Goal: Task Accomplishment & Management: Manage account settings

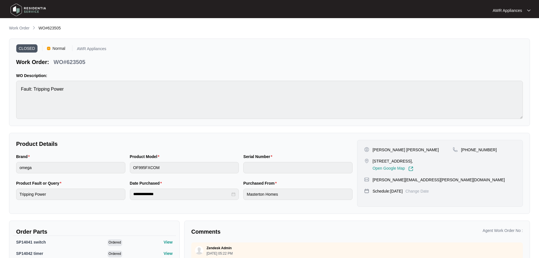
click at [15, 9] on img at bounding box center [28, 9] width 40 height 17
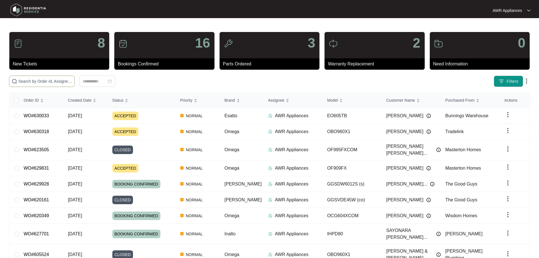
click at [25, 84] on span at bounding box center [42, 81] width 66 height 11
paste input "620349"
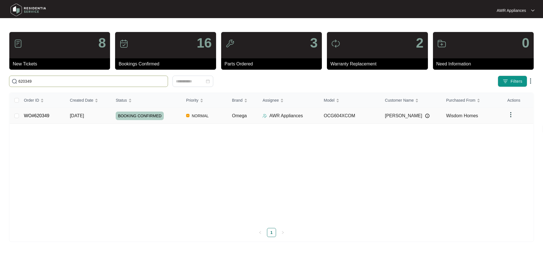
type input "620349"
click at [55, 115] on td "WO#620349" at bounding box center [43, 116] width 46 height 16
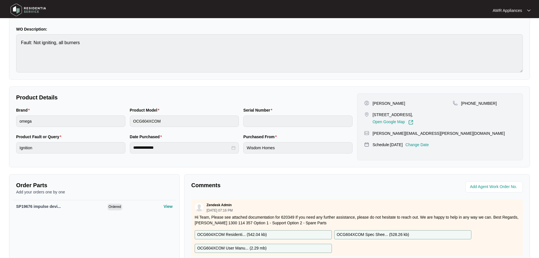
scroll to position [119, 0]
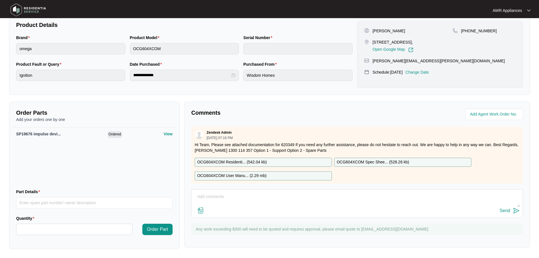
click at [234, 194] on textarea at bounding box center [356, 199] width 325 height 15
type textarea "Hi Team, Customer has now given us her CC details for payment. I will close."
click at [507, 209] on div "Send" at bounding box center [505, 210] width 10 height 5
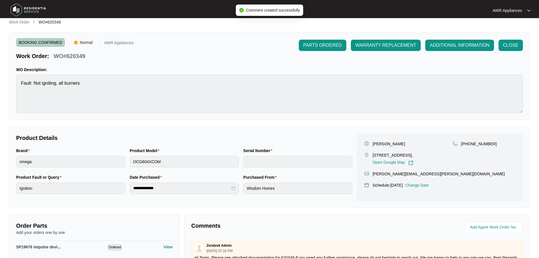
scroll to position [0, 0]
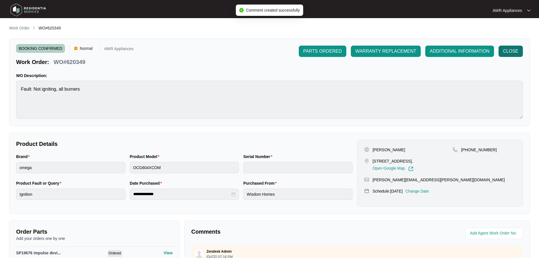
click at [513, 49] on span "CLOSE" at bounding box center [510, 51] width 15 height 7
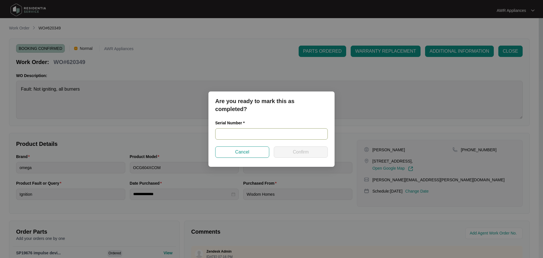
click at [237, 131] on input "text" at bounding box center [271, 133] width 113 height 11
type input "NA"
click at [298, 152] on span "Confirm" at bounding box center [301, 152] width 16 height 7
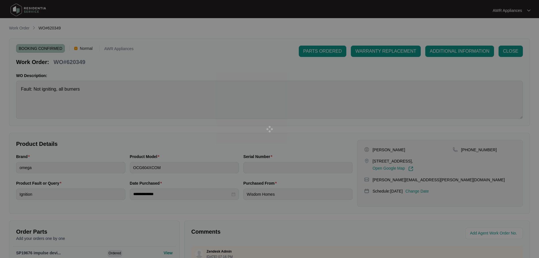
type input "NA"
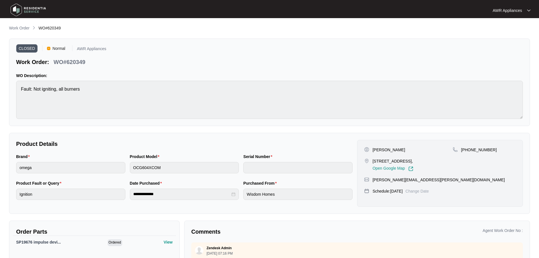
click at [14, 9] on img at bounding box center [28, 9] width 40 height 17
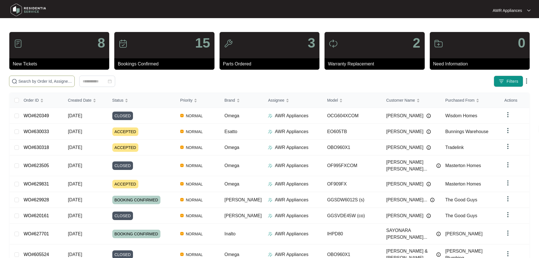
paste input "629831"
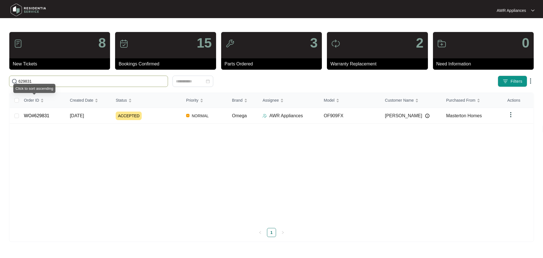
type input "629831"
click at [45, 108] on td "WO#629831" at bounding box center [43, 116] width 46 height 16
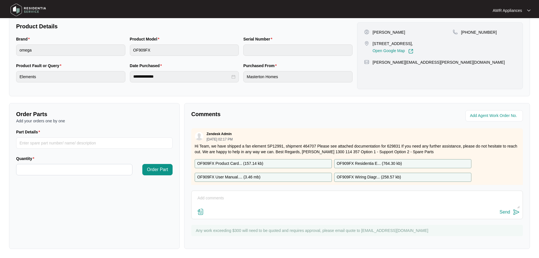
scroll to position [118, 0]
click at [203, 202] on textarea at bounding box center [356, 201] width 325 height 15
type textarea "Left message to book customer in, part has arrived."
click at [503, 209] on div "Send" at bounding box center [505, 211] width 10 height 5
click at [17, 9] on img at bounding box center [28, 9] width 40 height 17
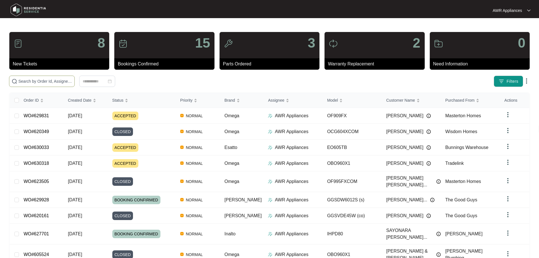
click at [30, 85] on span at bounding box center [42, 81] width 66 height 11
click at [28, 81] on input "text" at bounding box center [45, 81] width 54 height 6
paste input "629831"
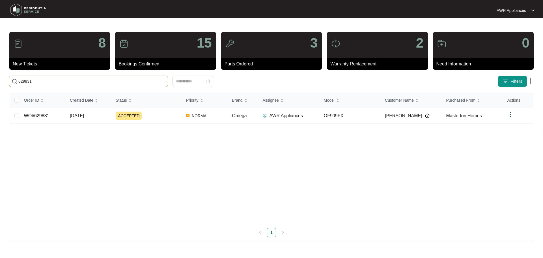
type input "629831"
click at [78, 116] on span "[DATE]" at bounding box center [77, 115] width 14 height 5
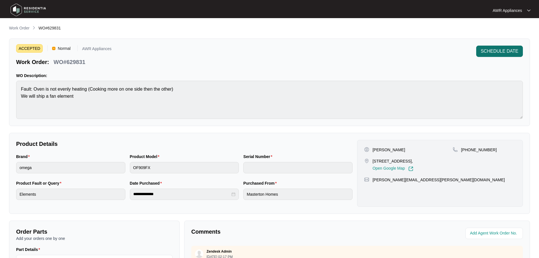
click at [493, 53] on span "SCHEDULE DATE" at bounding box center [500, 51] width 38 height 7
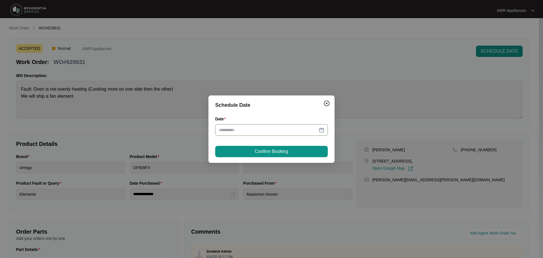
click at [253, 131] on input "Date" at bounding box center [268, 130] width 99 height 6
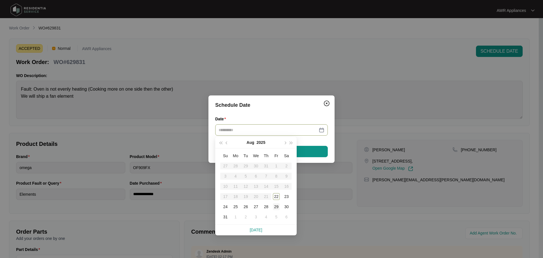
click at [277, 207] on div "29" at bounding box center [276, 206] width 7 height 7
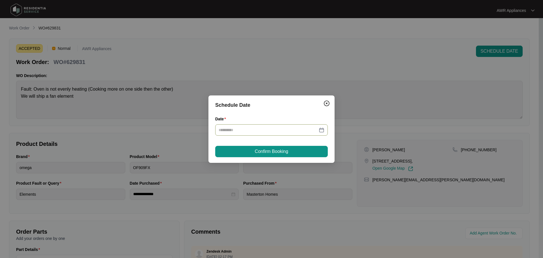
type input "**********"
click at [263, 150] on span "Confirm Booking" at bounding box center [271, 151] width 33 height 7
